Goal: Task Accomplishment & Management: Use online tool/utility

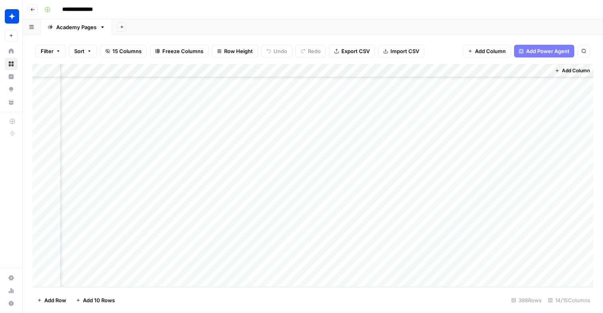
scroll to position [5204, 702]
click at [324, 197] on div "Add Column" at bounding box center [313, 175] width 562 height 223
click at [327, 225] on div "Add Column" at bounding box center [313, 175] width 562 height 223
click at [327, 237] on div "Add Column" at bounding box center [313, 175] width 562 height 223
click at [328, 252] on div "Add Column" at bounding box center [313, 175] width 562 height 223
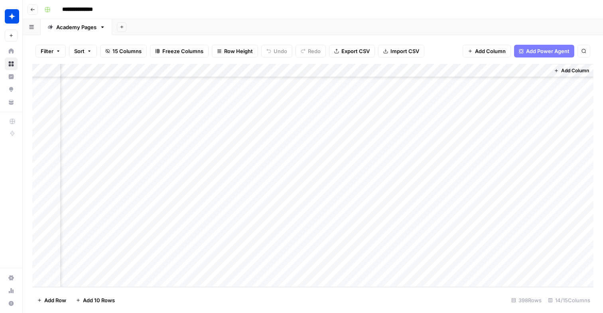
click at [297, 198] on div "Add Column" at bounding box center [313, 175] width 562 height 223
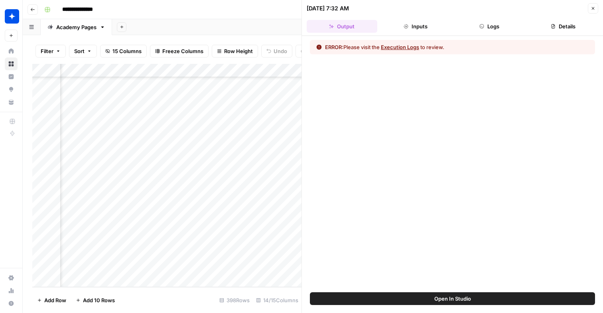
click at [589, 10] on button "Close" at bounding box center [593, 8] width 10 height 10
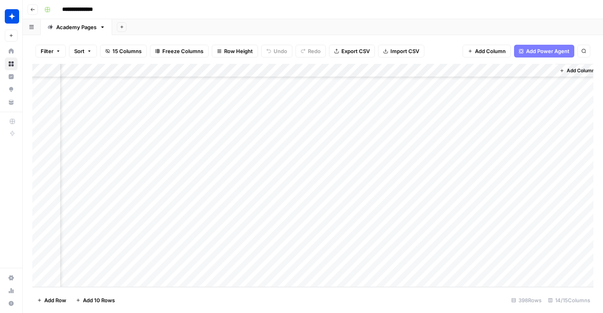
scroll to position [5204, 693]
click at [335, 200] on div "Add Column" at bounding box center [313, 175] width 562 height 223
click at [300, 255] on div "Add Column" at bounding box center [313, 175] width 562 height 223
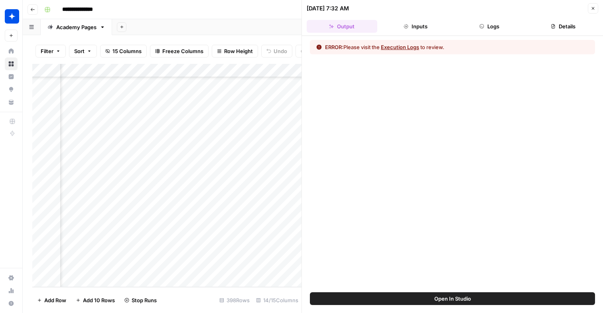
click at [413, 48] on button "Execution Logs" at bounding box center [400, 47] width 38 height 8
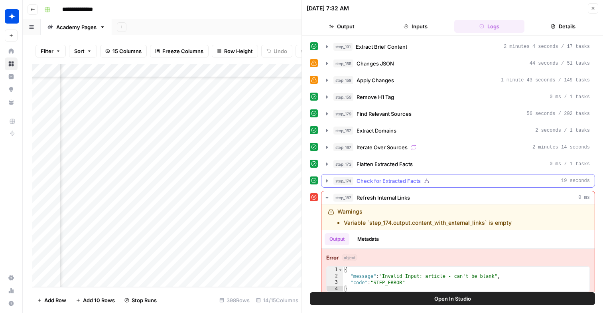
scroll to position [9, 0]
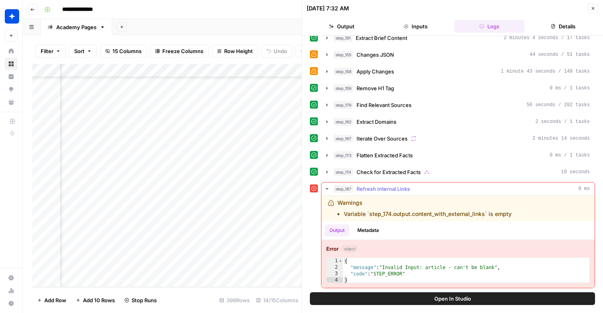
click at [395, 238] on div "Output Metadata" at bounding box center [458, 230] width 273 height 18
click at [591, 8] on icon "button" at bounding box center [593, 8] width 5 height 5
